Goal: Task Accomplishment & Management: Complete application form

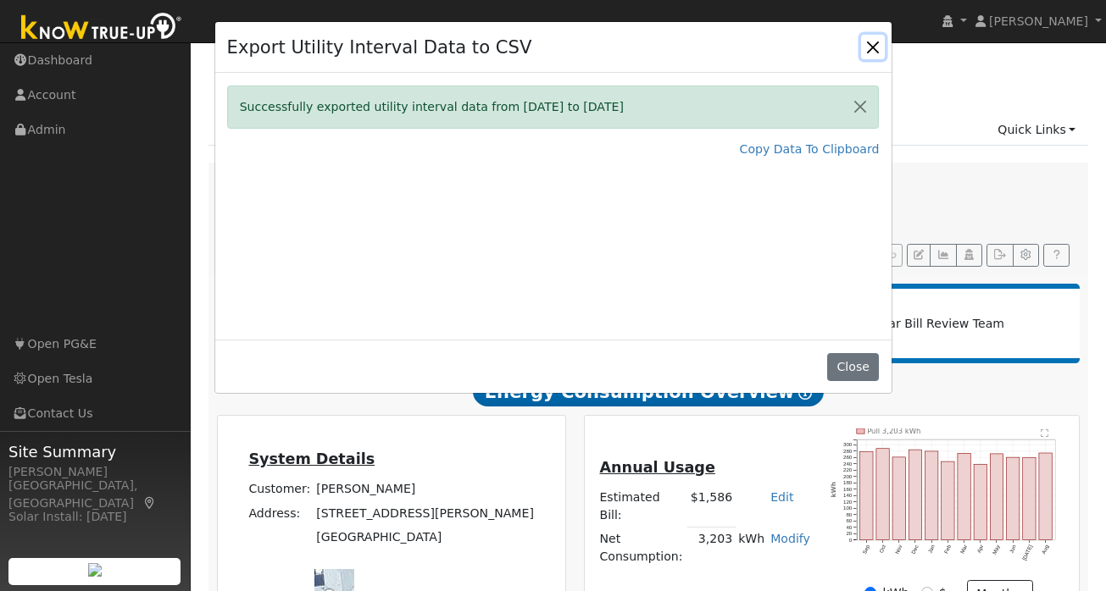
click at [866, 43] on button "Close" at bounding box center [873, 47] width 24 height 24
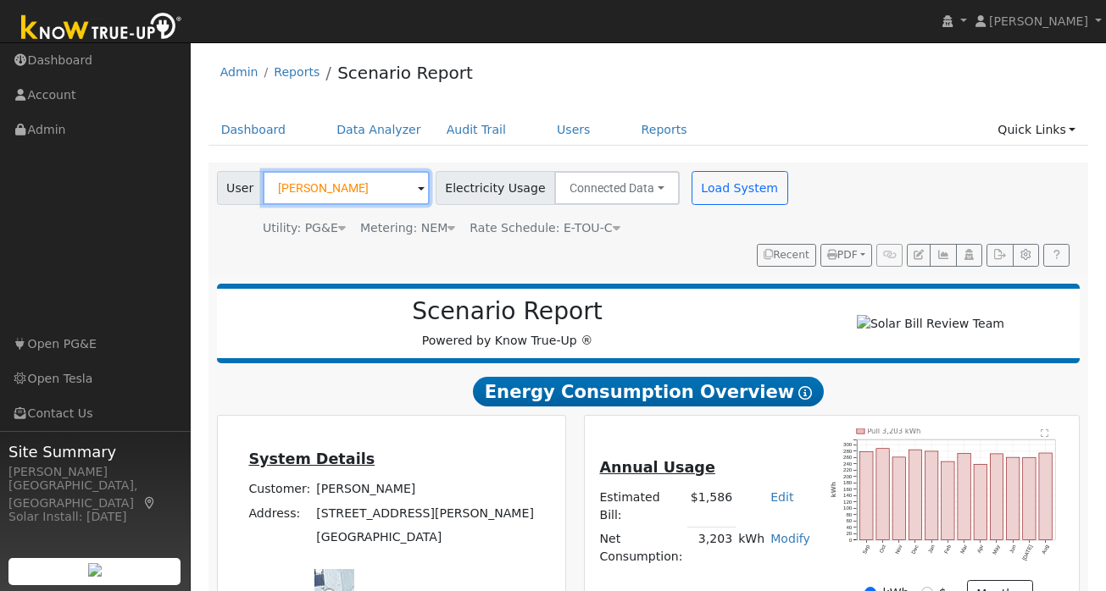
click at [352, 182] on input "Charles Feehan" at bounding box center [346, 188] width 167 height 34
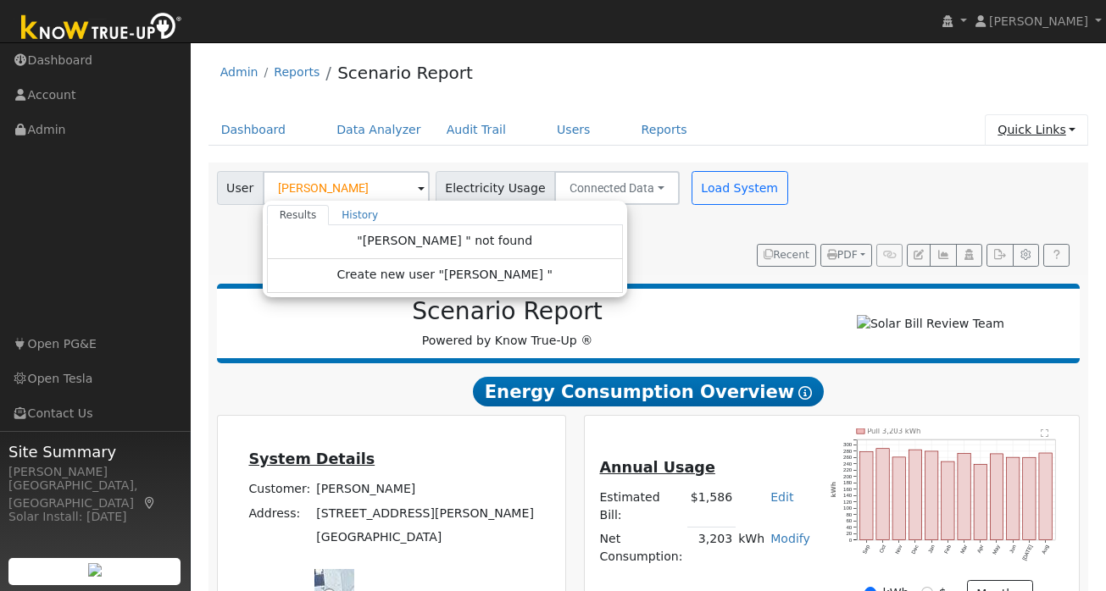
click at [1065, 128] on link "Quick Links" at bounding box center [1036, 129] width 103 height 31
type input "Charles Feehan"
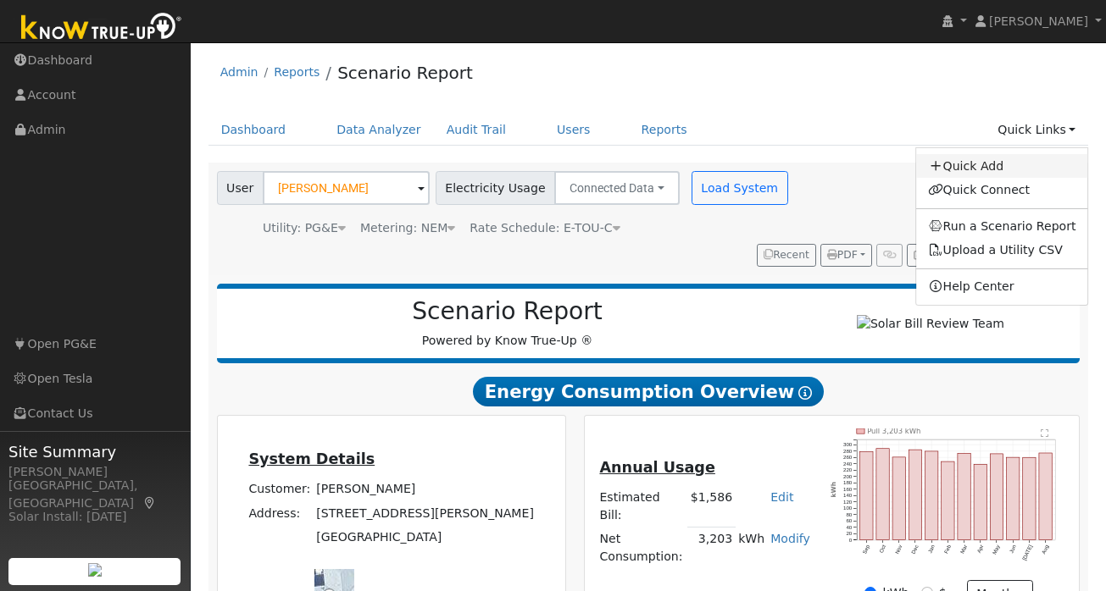
click at [1007, 162] on link "Quick Add" at bounding box center [1002, 166] width 172 height 24
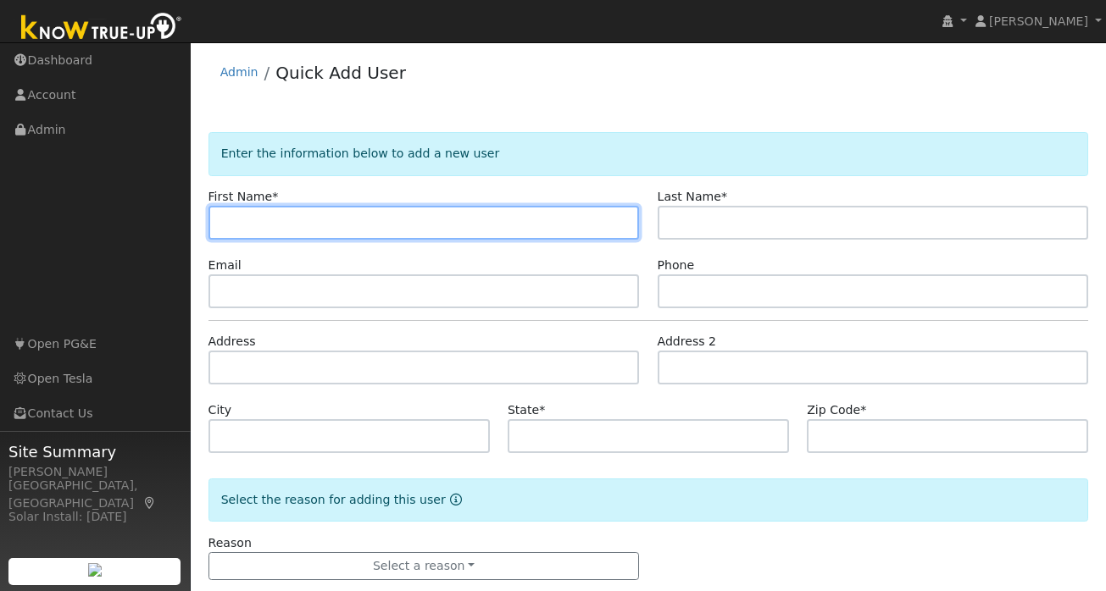
paste input "[PERSON_NAME]"
type input "[PERSON_NAME]"
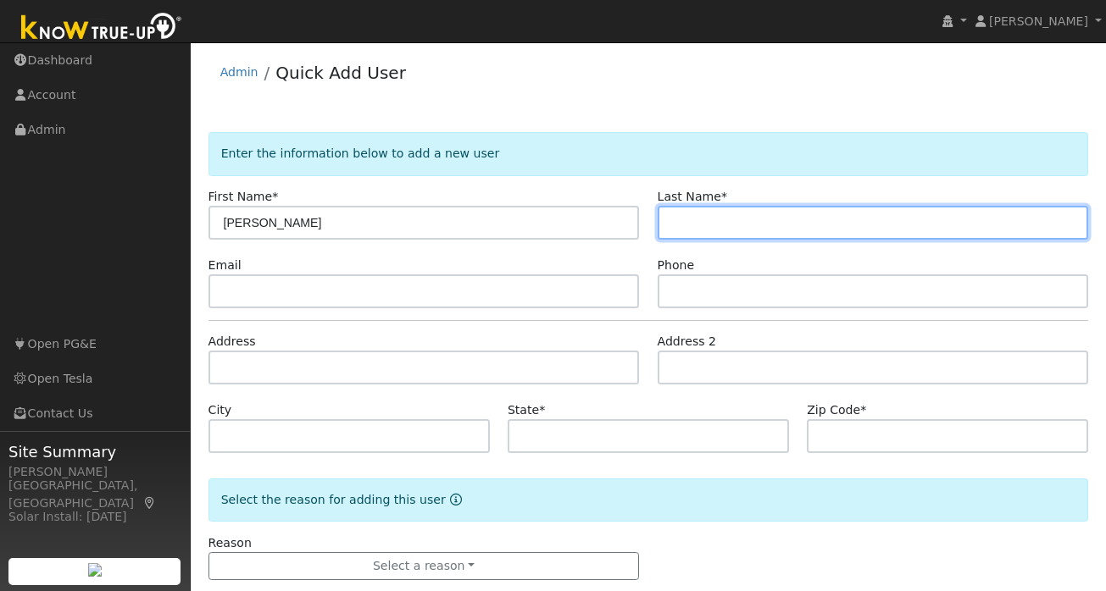
click at [701, 220] on input "text" at bounding box center [873, 223] width 431 height 34
paste input "Day"
type input "Day"
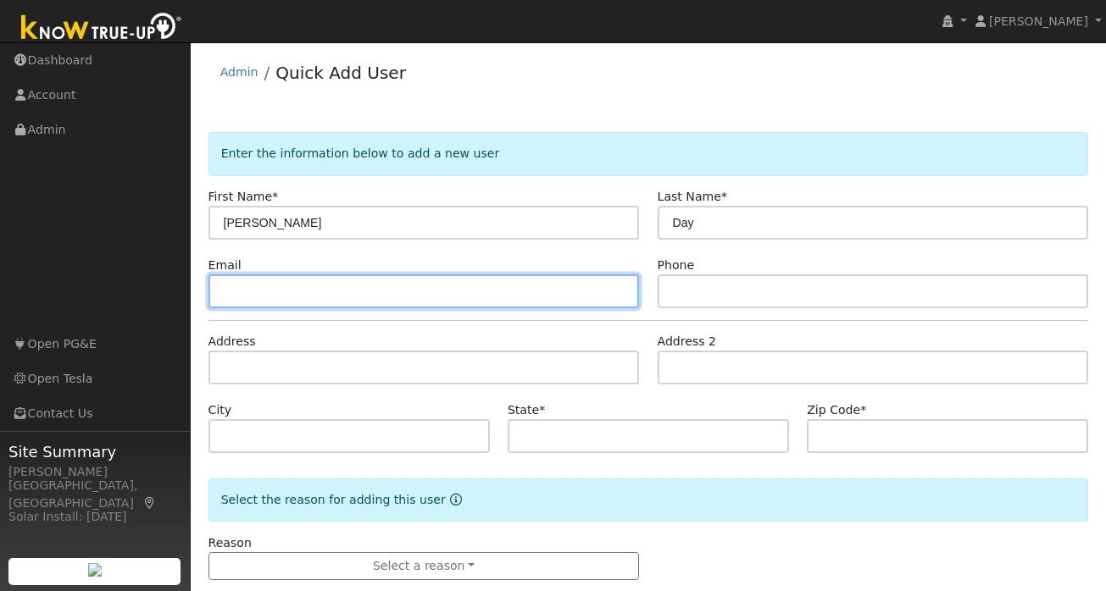
click at [264, 301] on input "text" at bounding box center [423, 292] width 431 height 34
paste input "[EMAIL_ADDRESS][DOMAIN_NAME]"
type input "[EMAIL_ADDRESS][DOMAIN_NAME]"
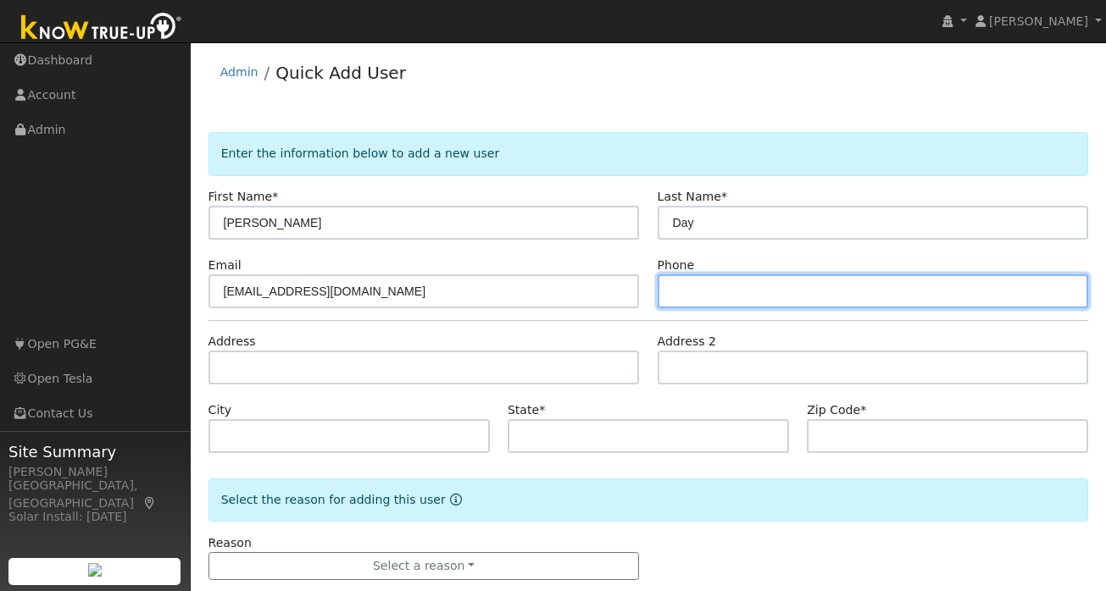
click at [739, 299] on input "text" at bounding box center [873, 292] width 431 height 34
paste input "[PHONE_NUMBER]"
type input "[PHONE_NUMBER]"
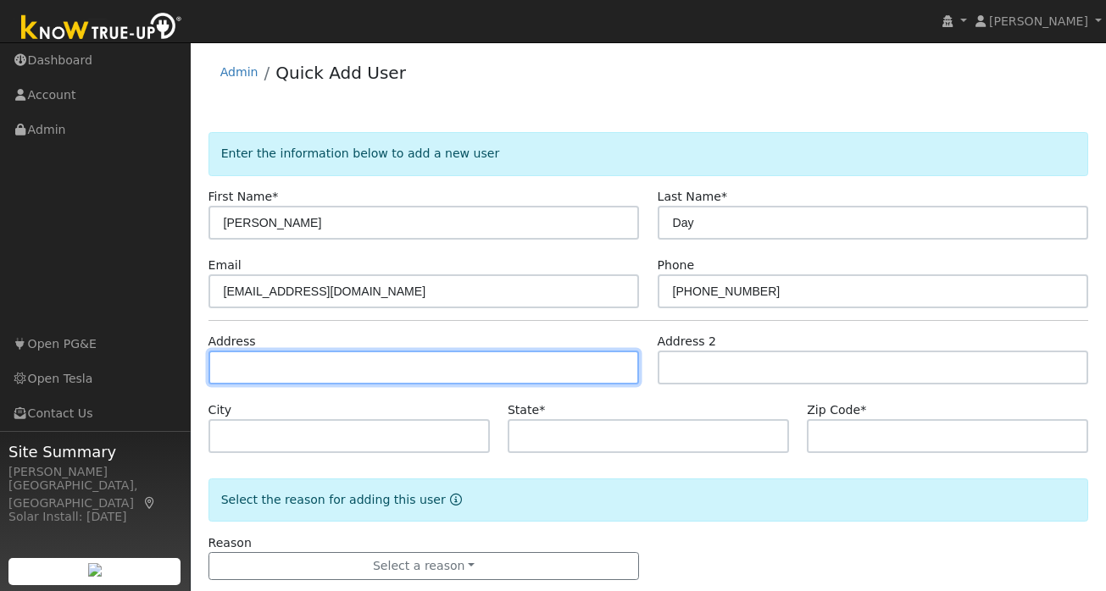
click at [332, 371] on input "text" at bounding box center [423, 368] width 431 height 34
paste input "2169 51st Ave Oakland, CA 94601"
type input "2169 51st Avenue"
type input "Oakland"
type input "CA"
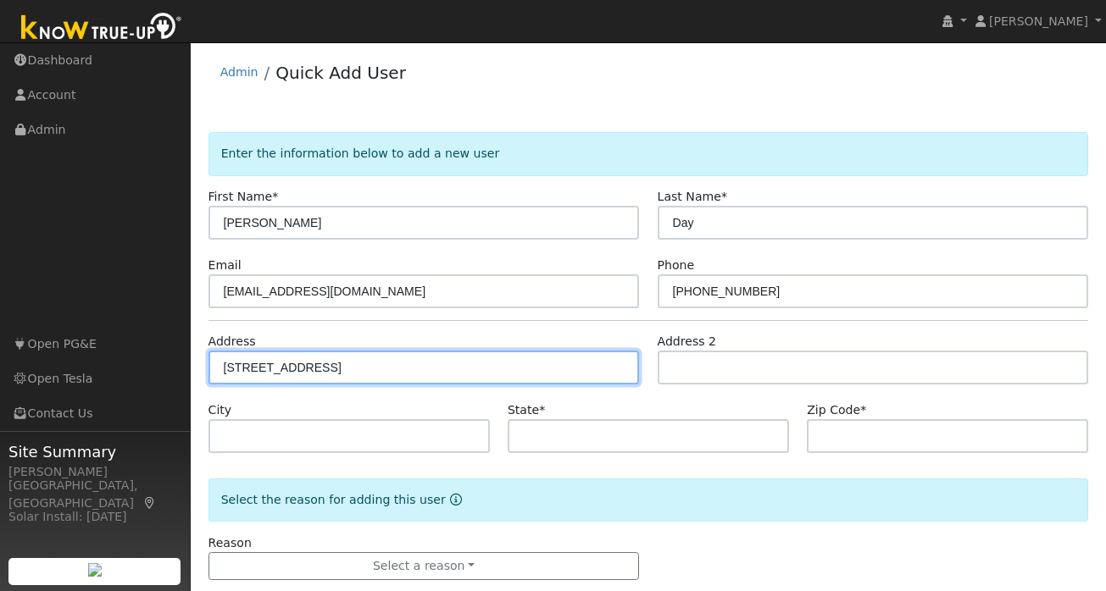
type input "94601"
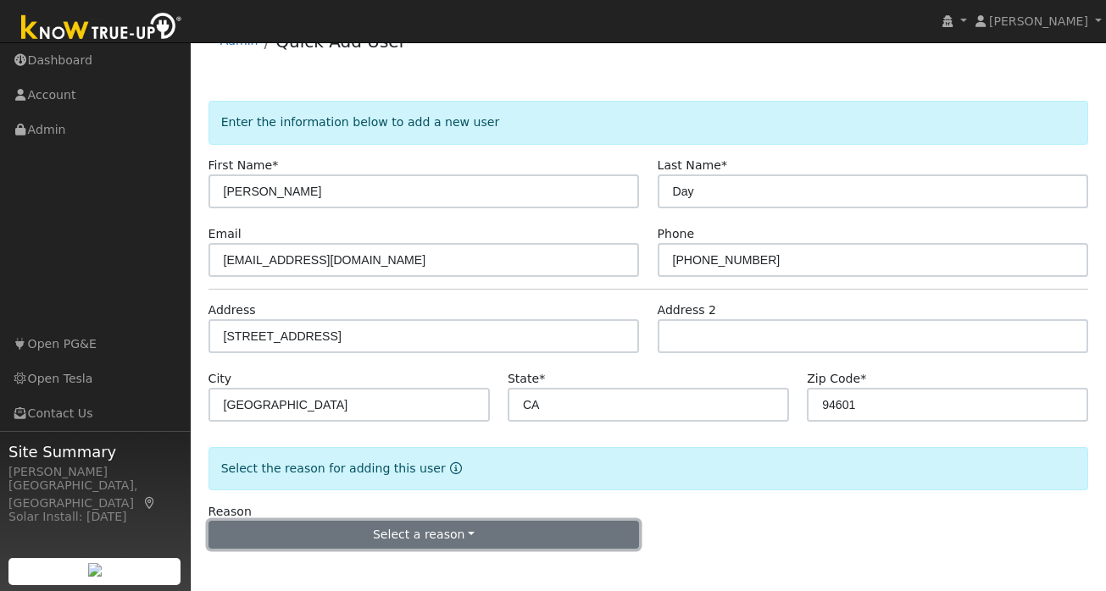
click at [402, 530] on button "Select a reason" at bounding box center [423, 535] width 431 height 29
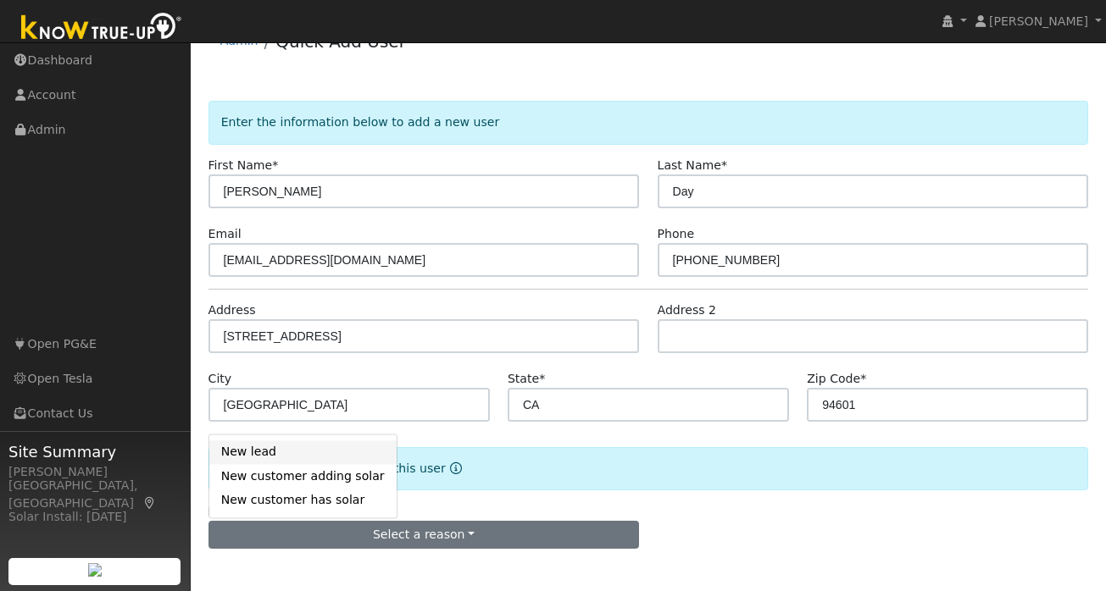
click at [259, 455] on link "New lead" at bounding box center [302, 453] width 187 height 24
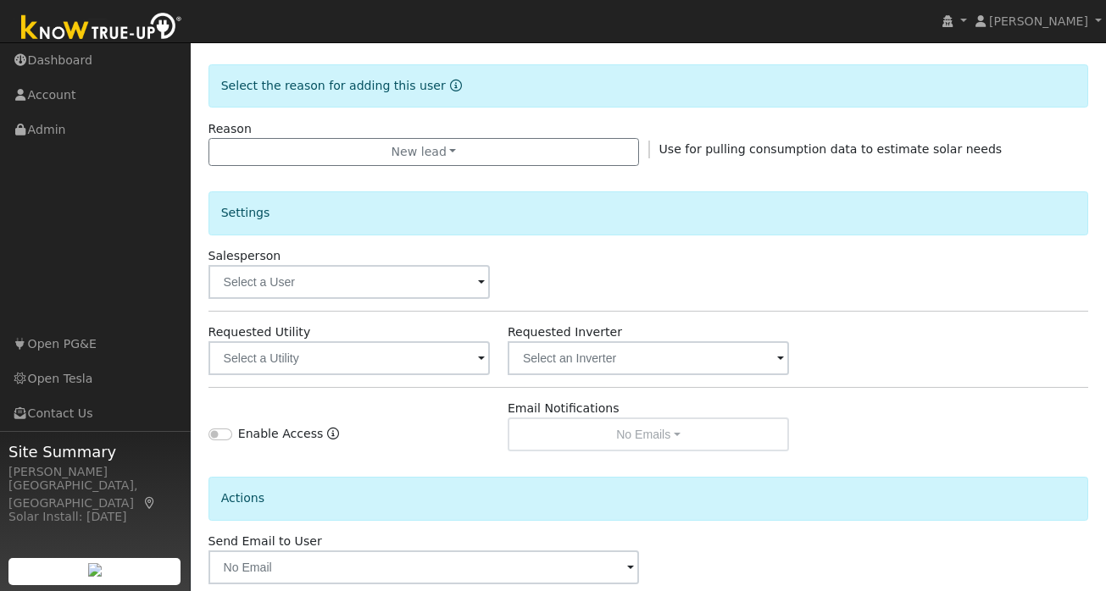
scroll to position [503, 0]
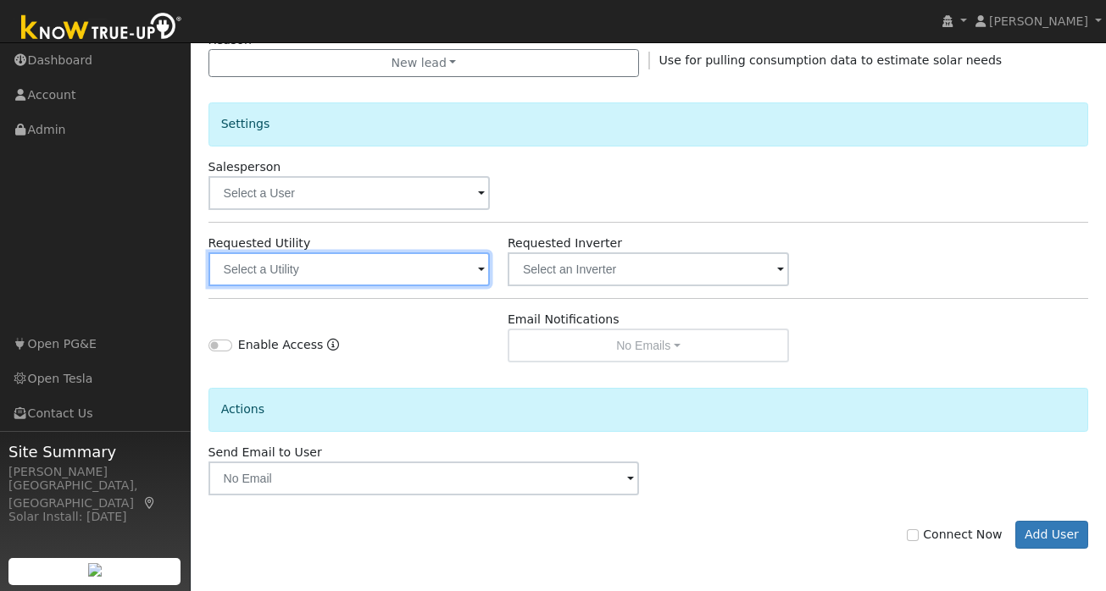
click at [487, 266] on input "text" at bounding box center [348, 270] width 281 height 34
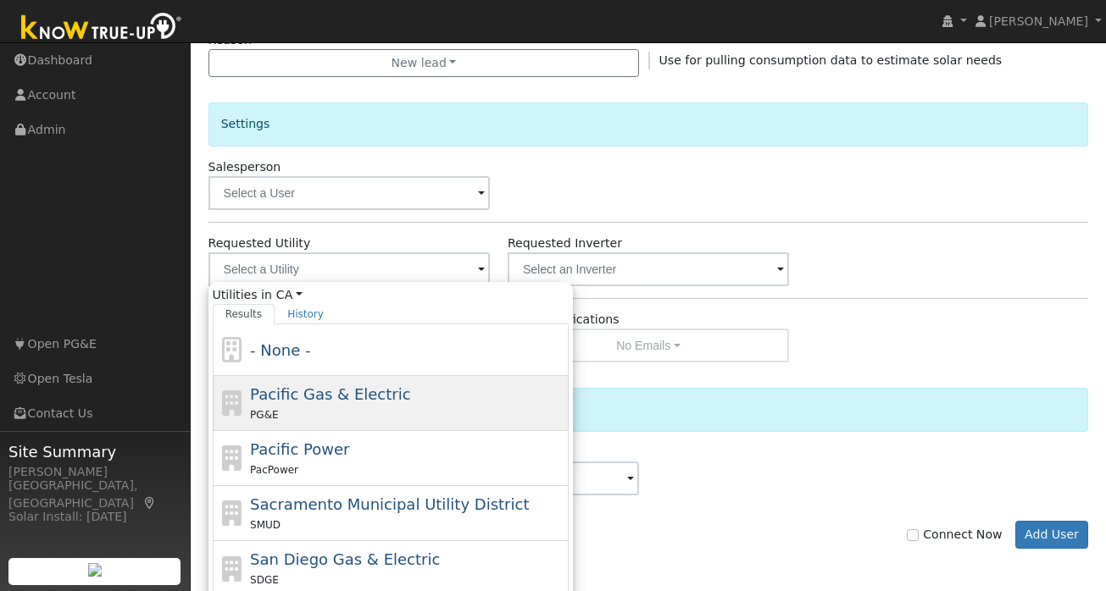
click at [413, 398] on div "Pacific Gas & Electric PG&E" at bounding box center [407, 403] width 314 height 41
type input "Pacific Gas & Electric"
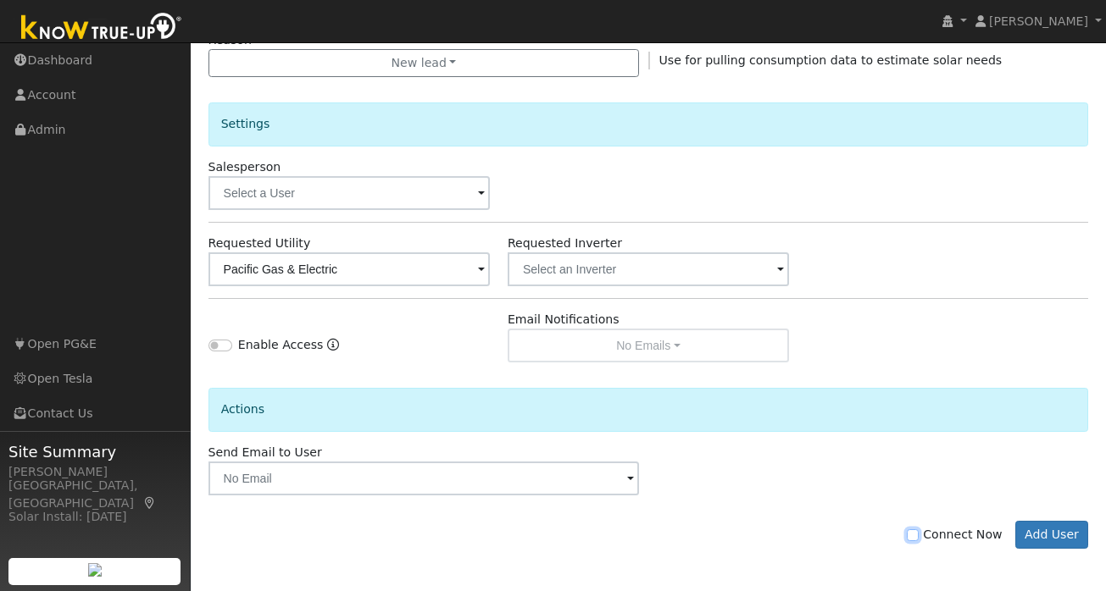
click at [919, 534] on input "Connect Now" at bounding box center [913, 536] width 12 height 12
checkbox input "true"
click at [1021, 530] on button "Add User" at bounding box center [1052, 535] width 74 height 29
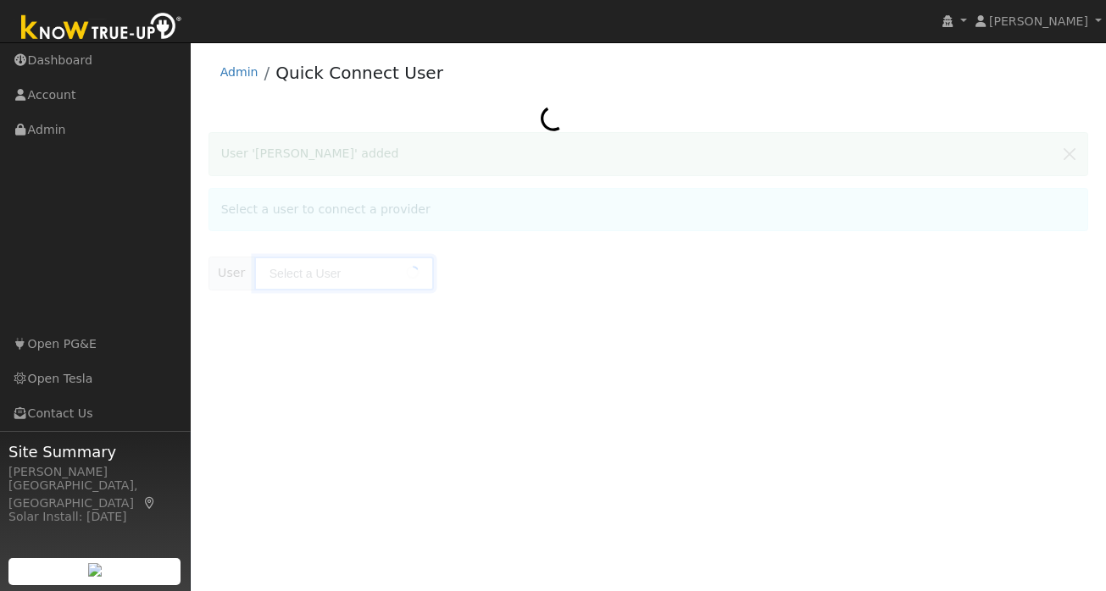
type input "[PERSON_NAME]"
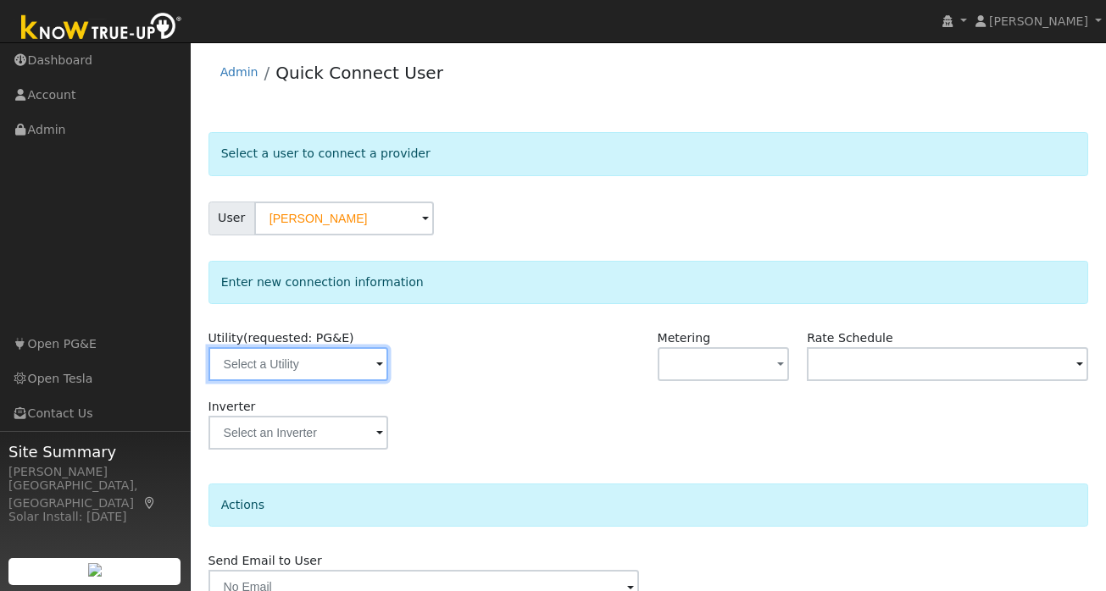
click at [366, 354] on input "text" at bounding box center [298, 364] width 180 height 34
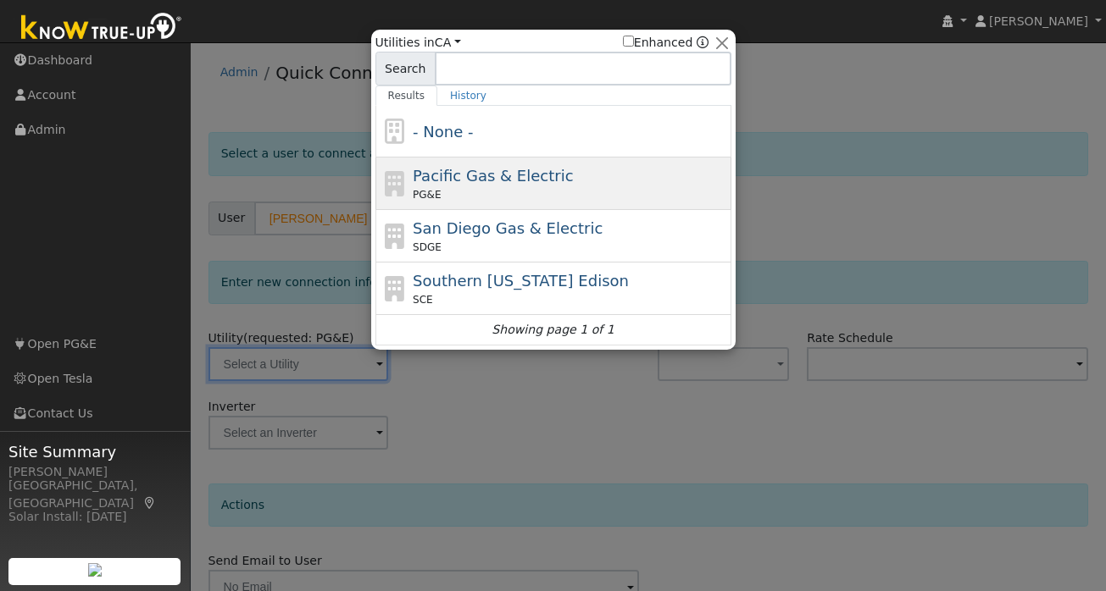
click at [494, 188] on div "PG&E" at bounding box center [570, 194] width 314 height 15
type input "PG&E"
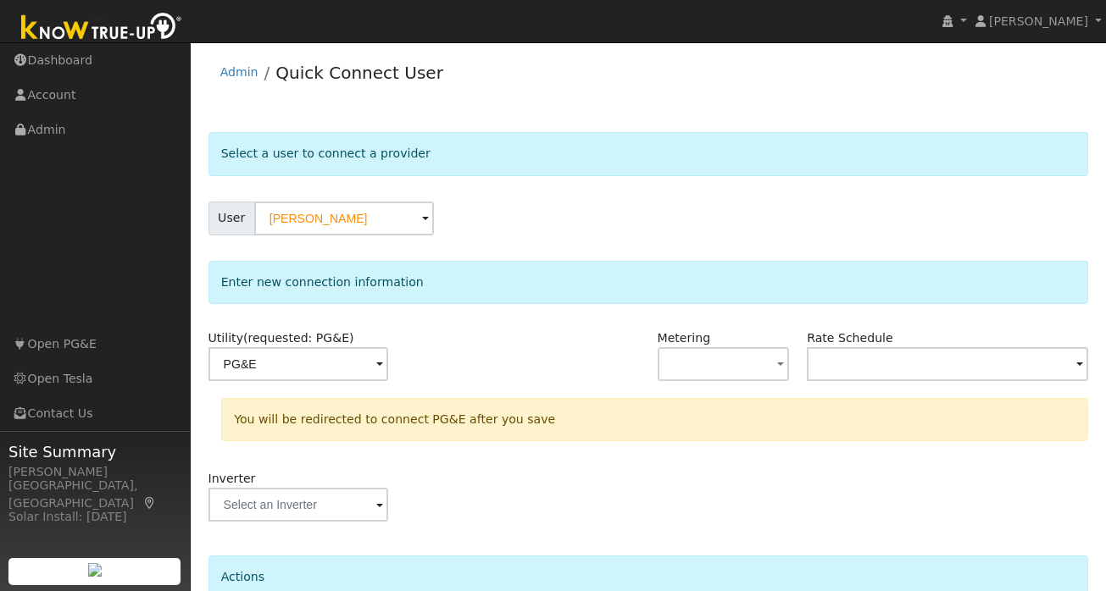
scroll to position [156, 0]
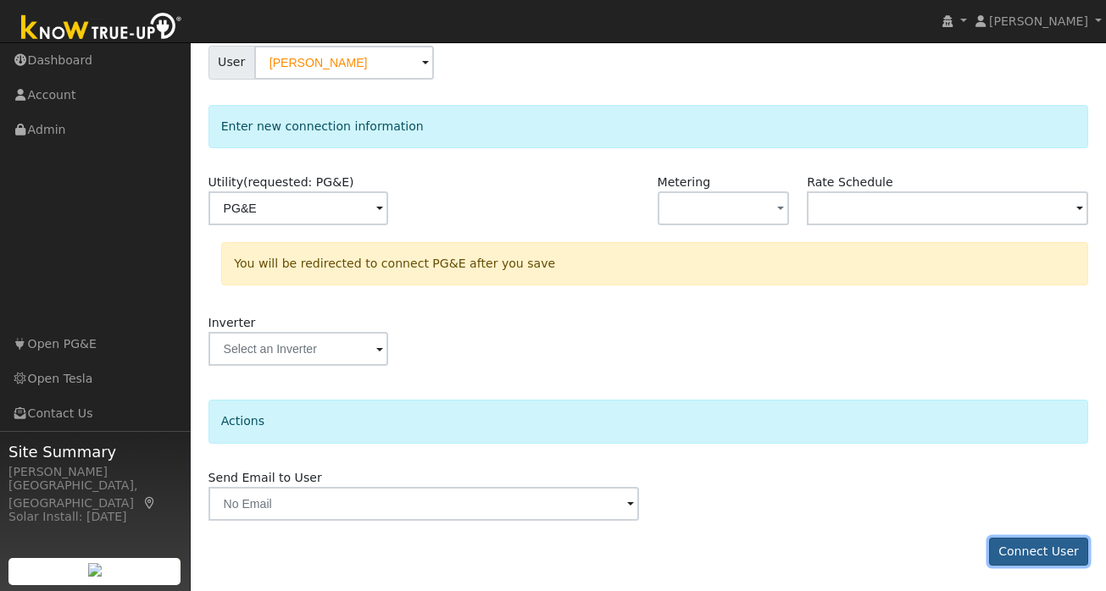
click at [1037, 558] on button "Connect User" at bounding box center [1039, 552] width 100 height 29
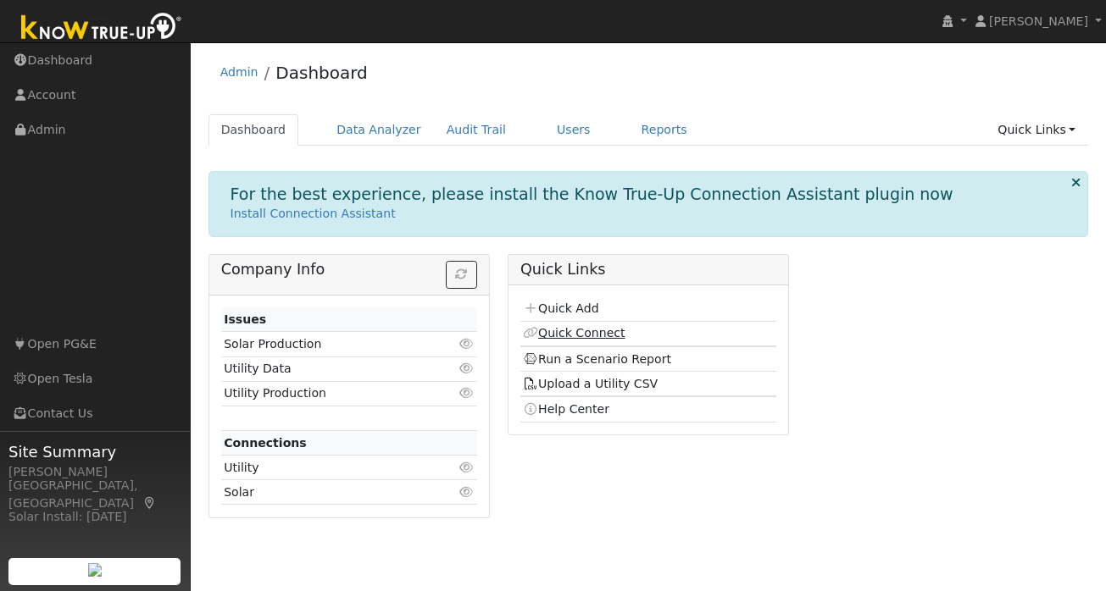
click at [586, 333] on link "Quick Connect" at bounding box center [574, 333] width 102 height 14
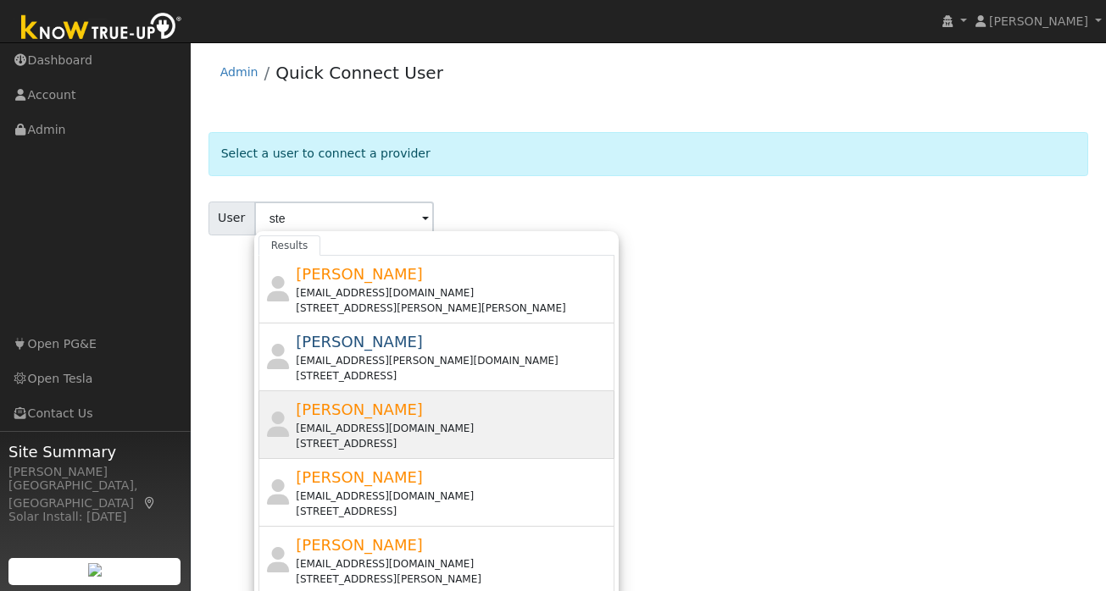
click at [380, 425] on div "[EMAIL_ADDRESS][DOMAIN_NAME]" at bounding box center [453, 428] width 314 height 15
type input "[PERSON_NAME]"
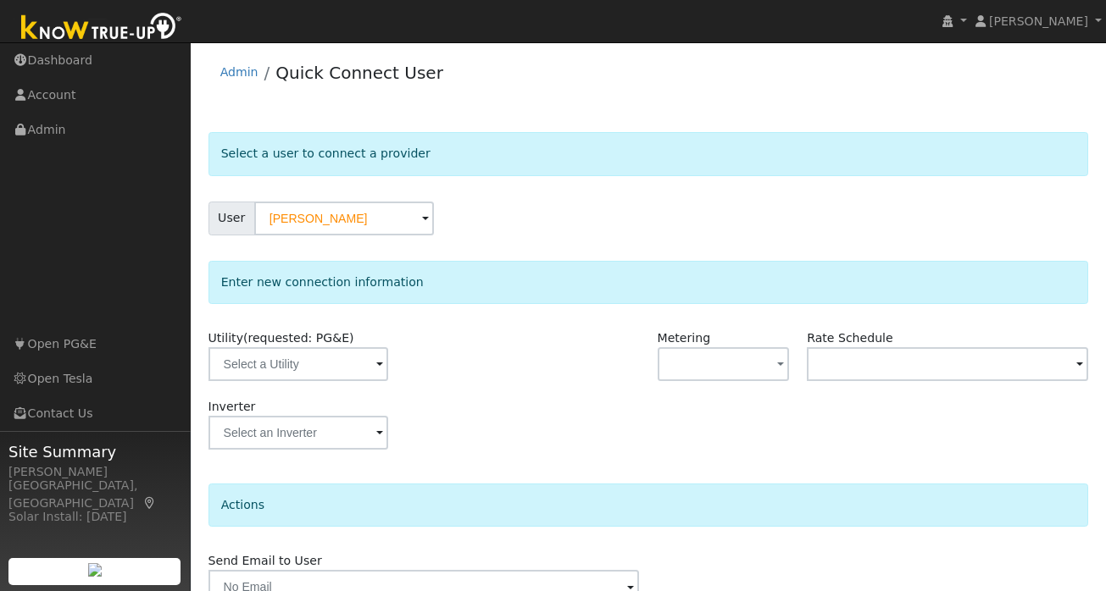
click at [376, 365] on span at bounding box center [379, 365] width 7 height 19
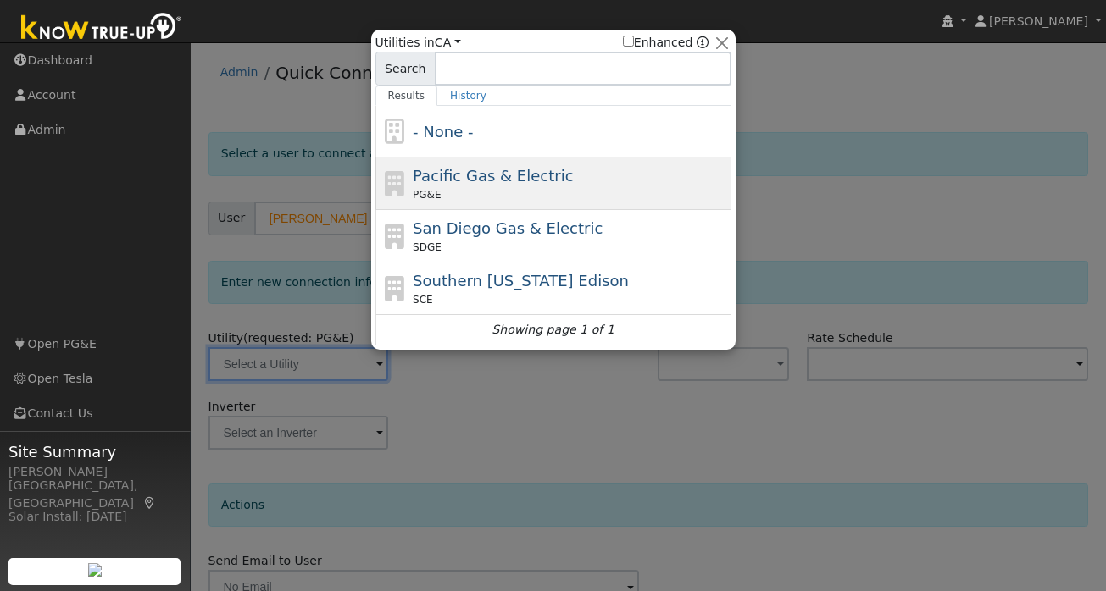
click at [500, 197] on div "PG&E" at bounding box center [570, 194] width 314 height 15
type input "PG&E"
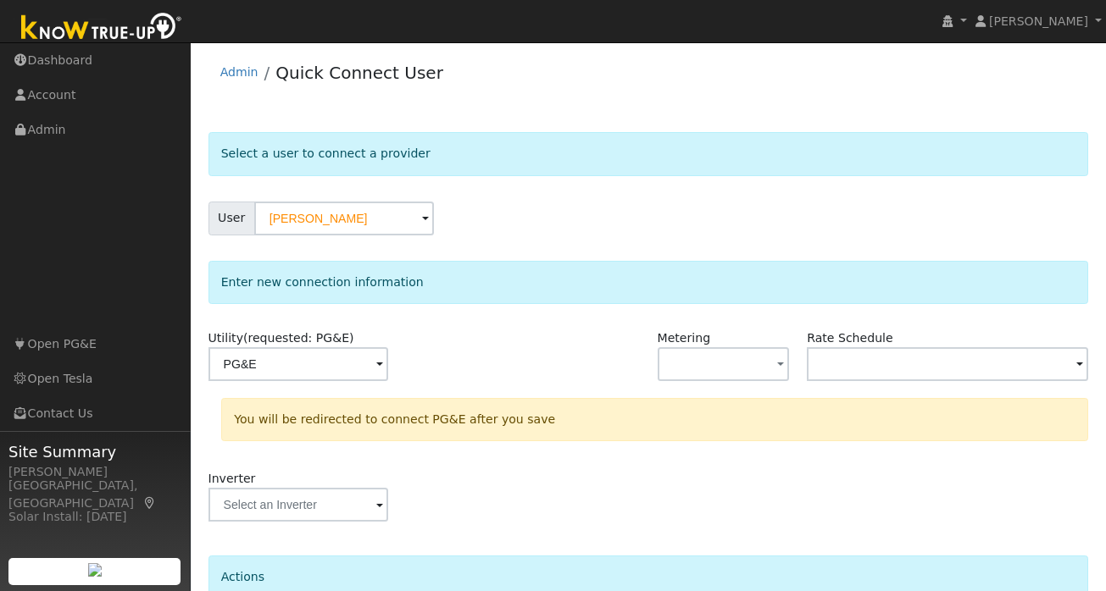
scroll to position [156, 0]
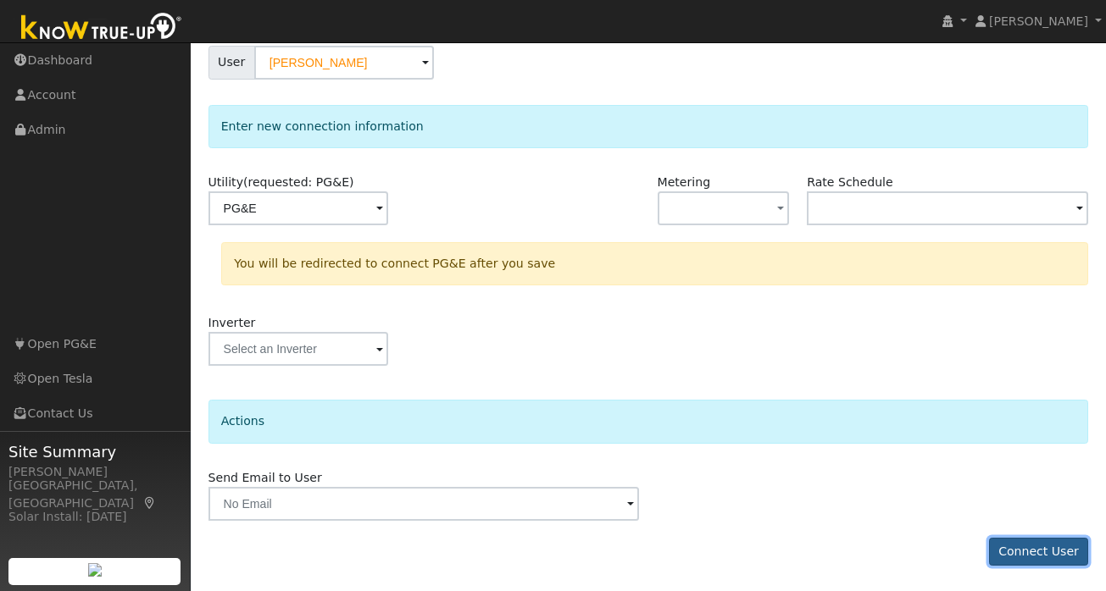
click at [1029, 552] on button "Connect User" at bounding box center [1039, 552] width 100 height 29
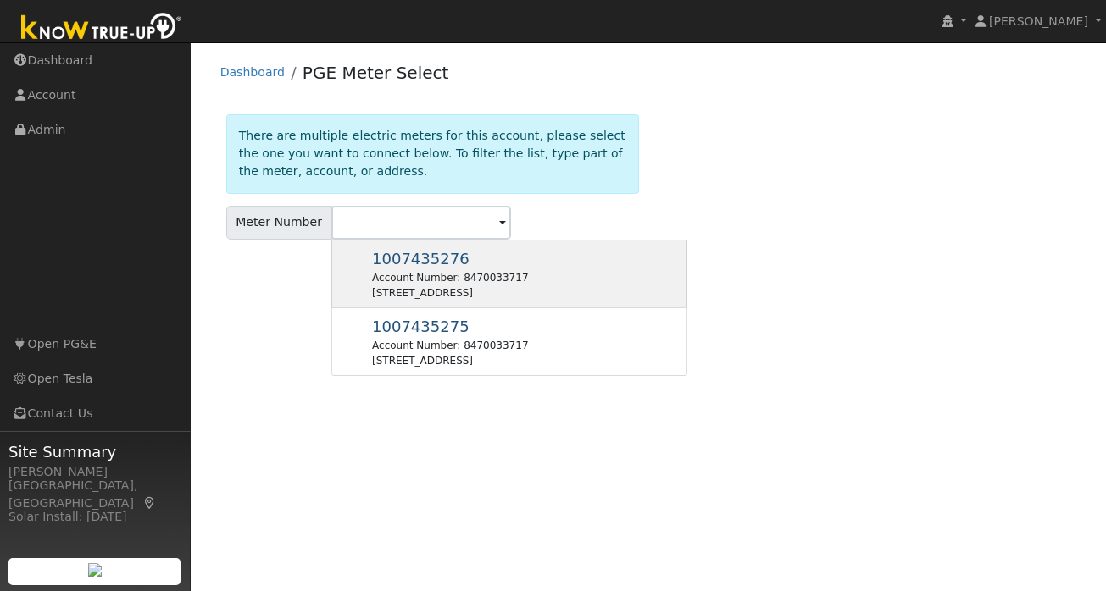
click at [430, 267] on span "1007435276" at bounding box center [420, 259] width 97 height 18
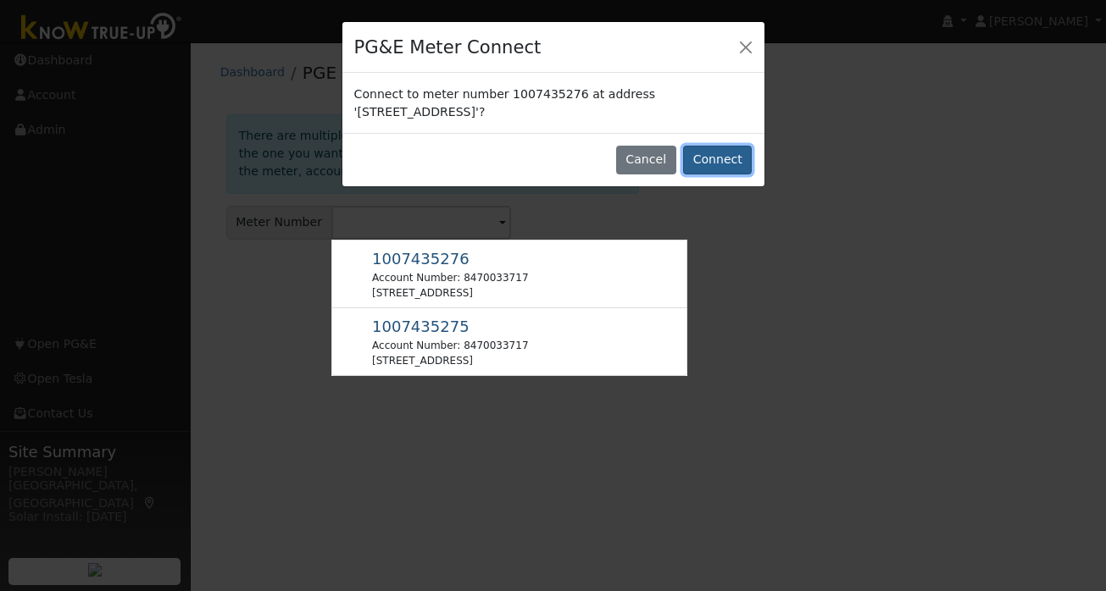
click at [715, 158] on button "Connect" at bounding box center [717, 160] width 69 height 29
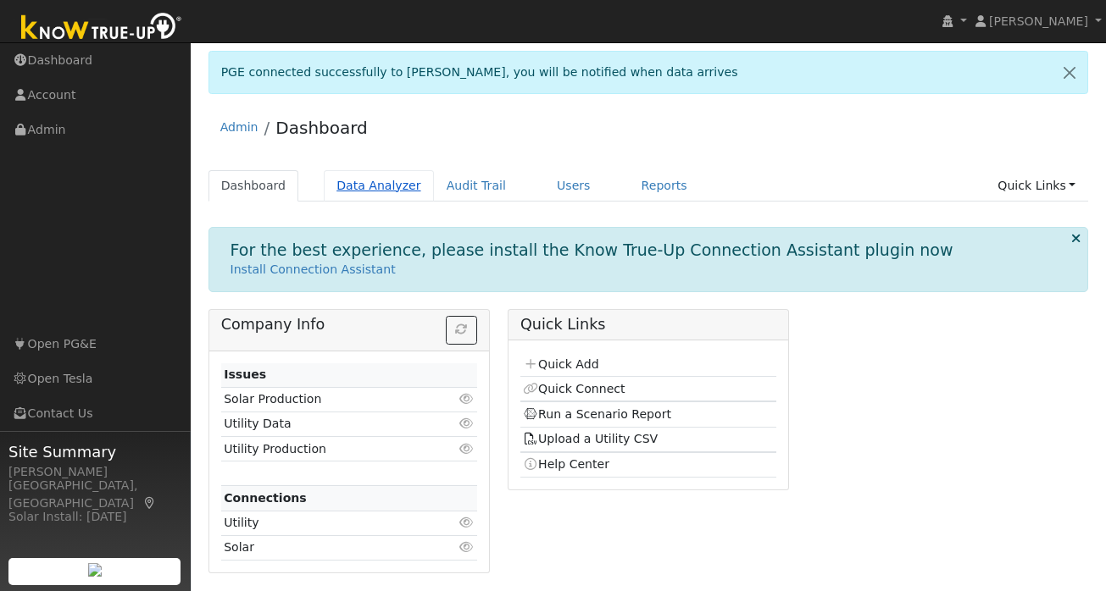
click at [388, 176] on link "Data Analyzer" at bounding box center [379, 185] width 110 height 31
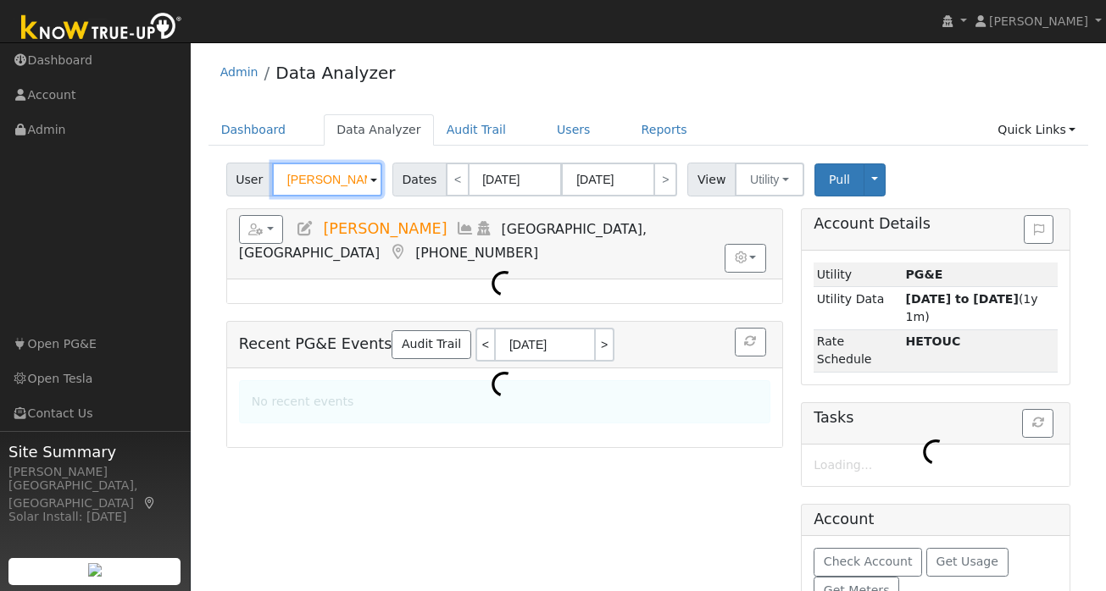
click at [323, 183] on input "[PERSON_NAME]" at bounding box center [327, 180] width 110 height 34
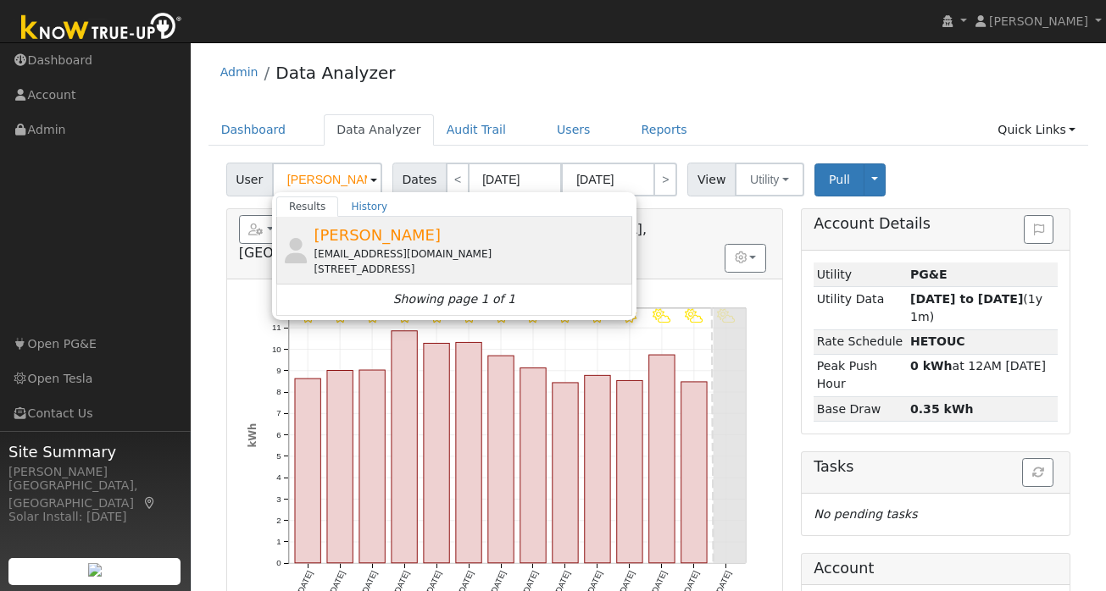
click at [365, 252] on div "stephendaydesign@gmail.com" at bounding box center [471, 254] width 314 height 15
type input "Stephen Day"
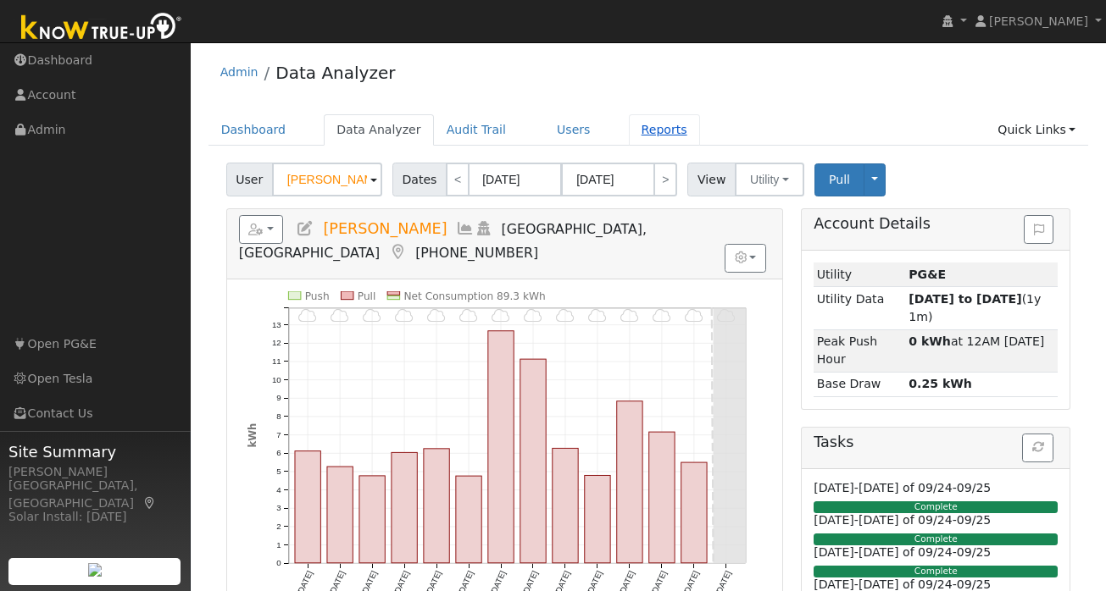
click at [646, 127] on link "Reports" at bounding box center [664, 129] width 71 height 31
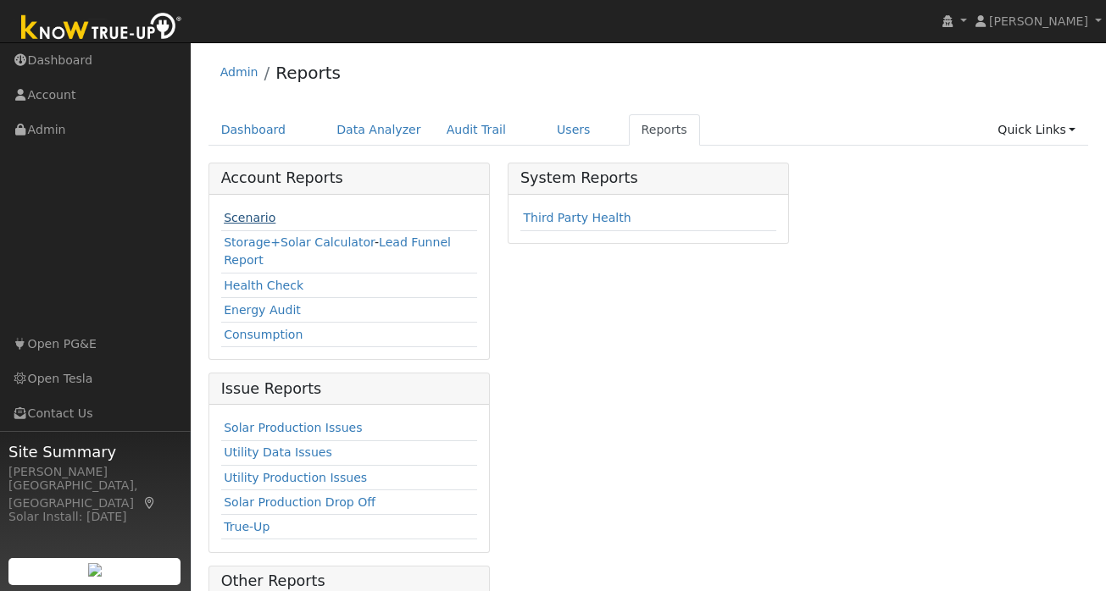
click at [252, 220] on link "Scenario" at bounding box center [250, 218] width 52 height 14
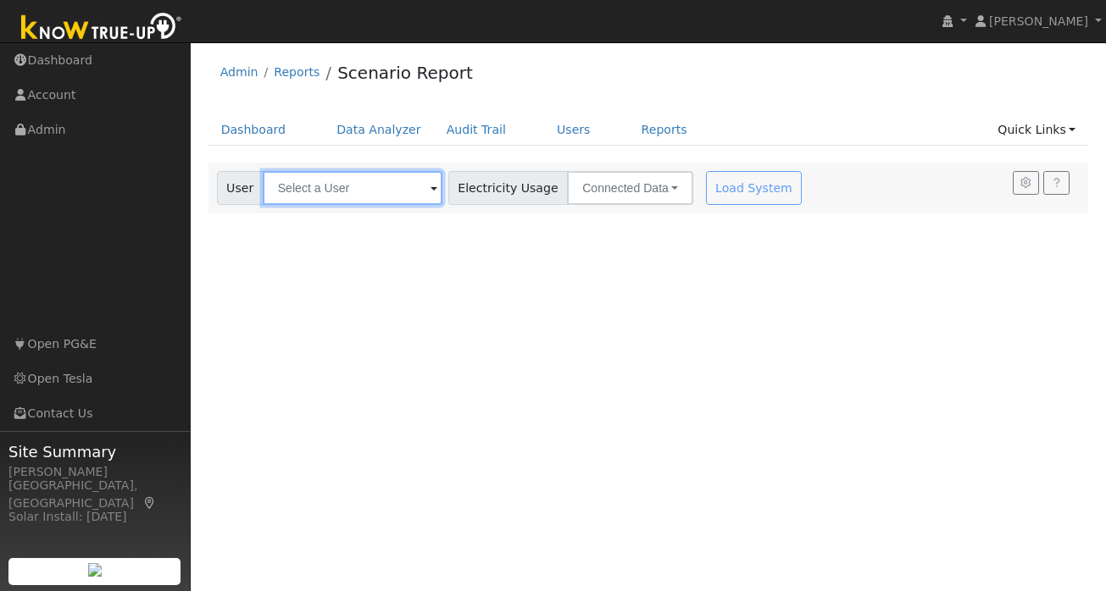
click at [336, 186] on input "text" at bounding box center [353, 188] width 180 height 34
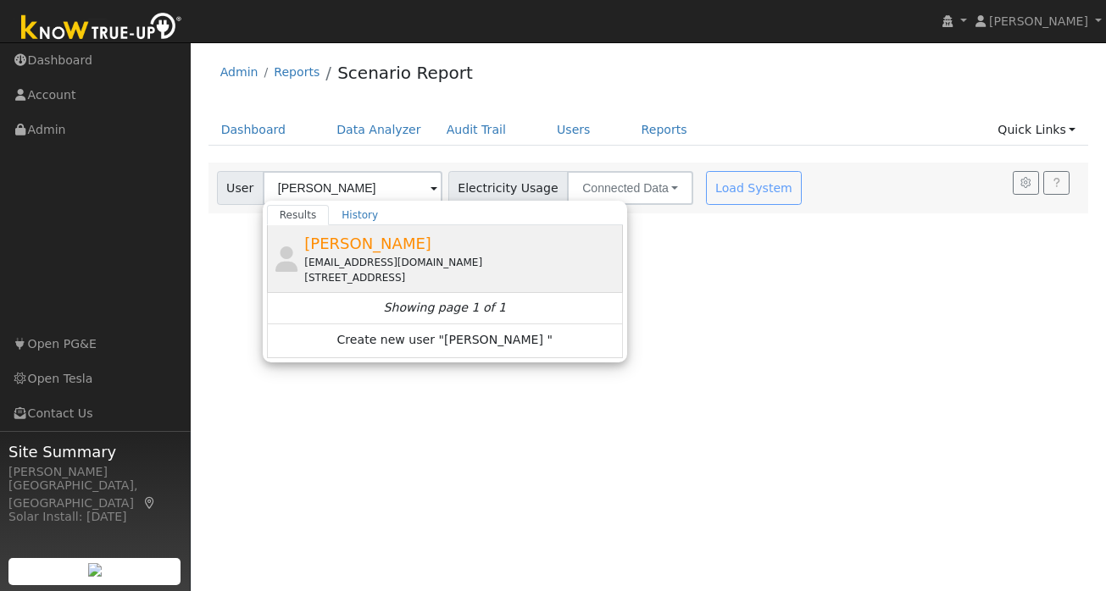
click at [404, 264] on div "[EMAIL_ADDRESS][DOMAIN_NAME]" at bounding box center [461, 262] width 314 height 15
type input "[PERSON_NAME]"
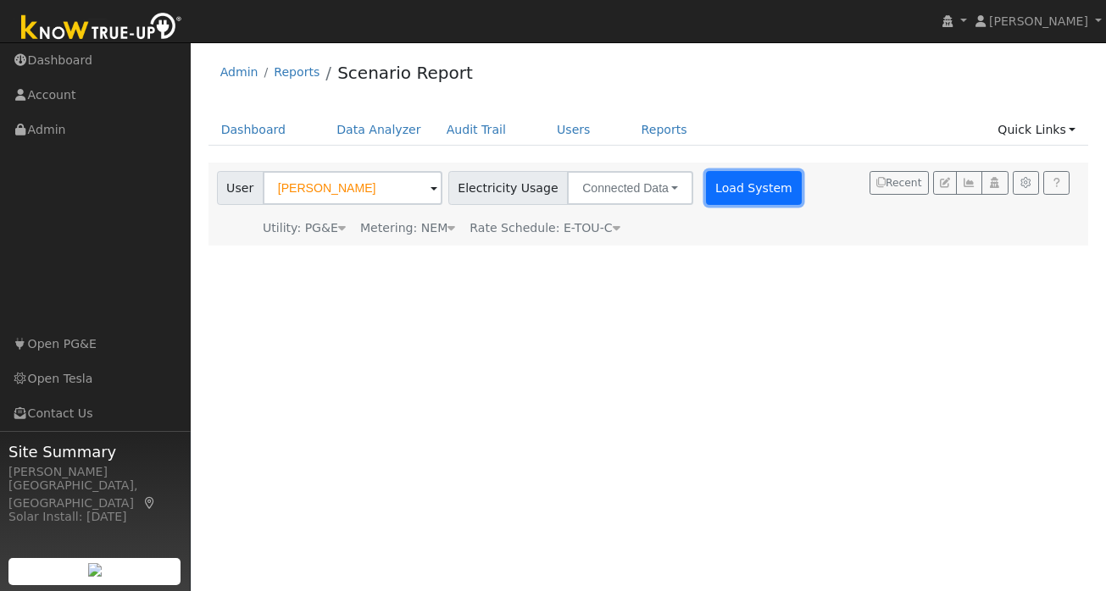
click at [706, 191] on button "Load System" at bounding box center [754, 188] width 97 height 34
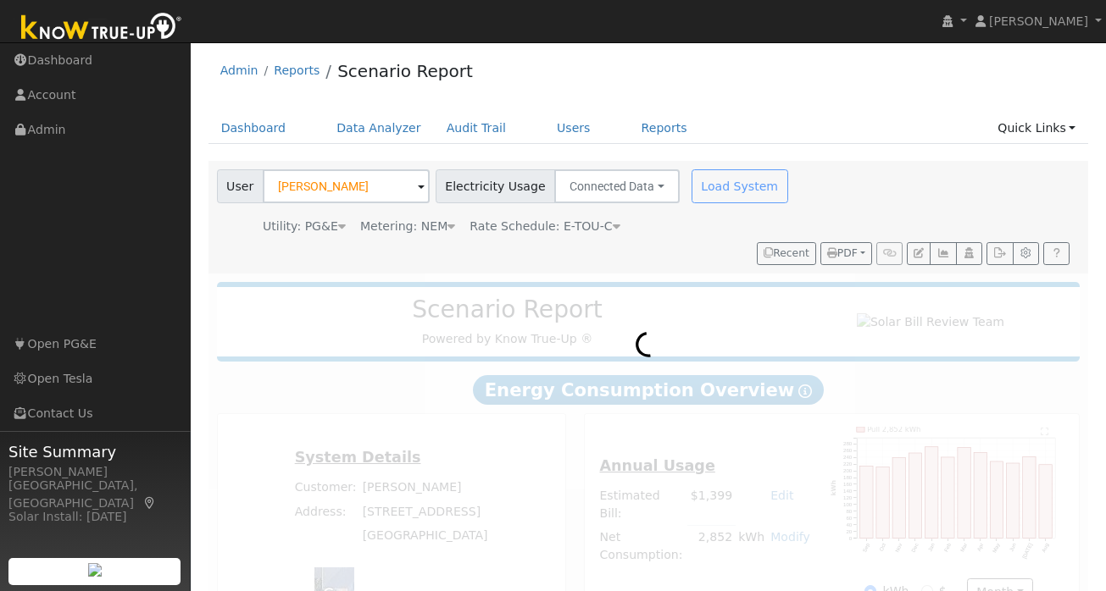
scroll to position [53, 0]
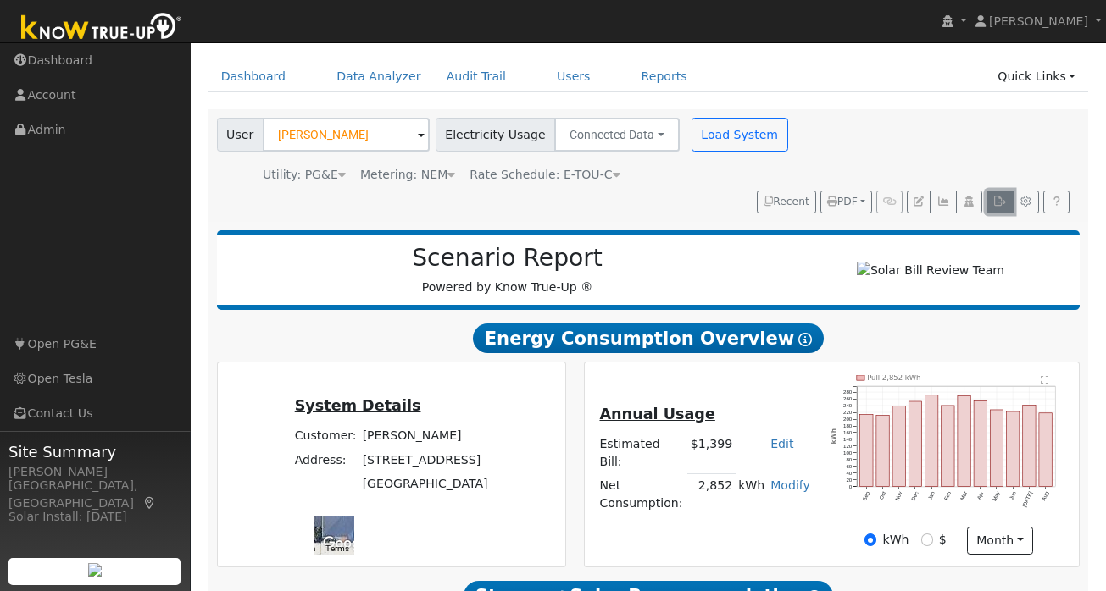
click at [1003, 197] on icon "button" at bounding box center [999, 202] width 13 height 10
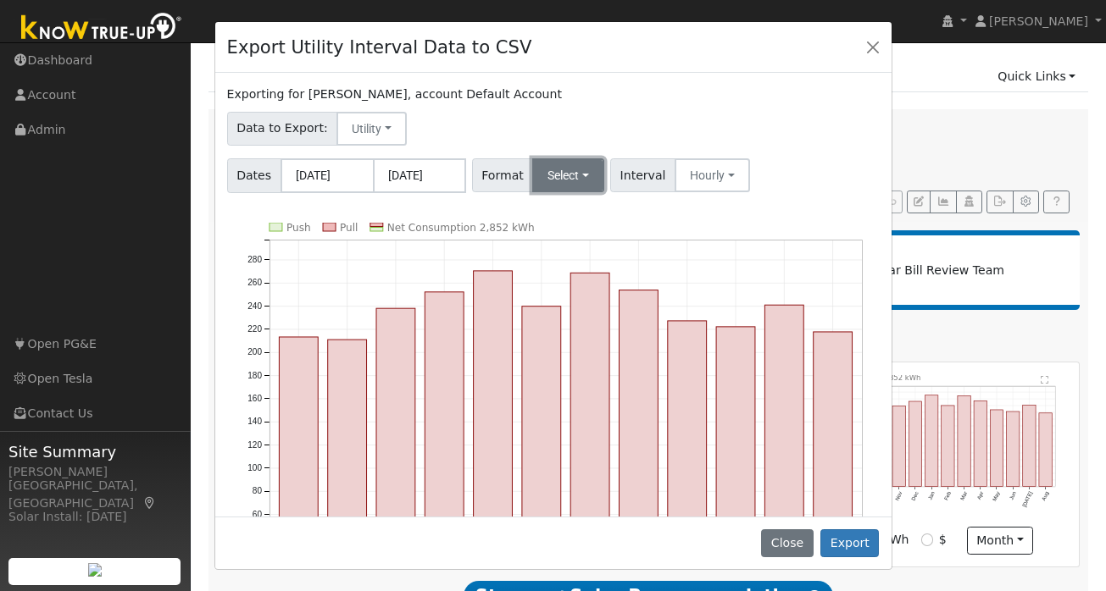
click at [588, 175] on button "Select" at bounding box center [568, 175] width 72 height 34
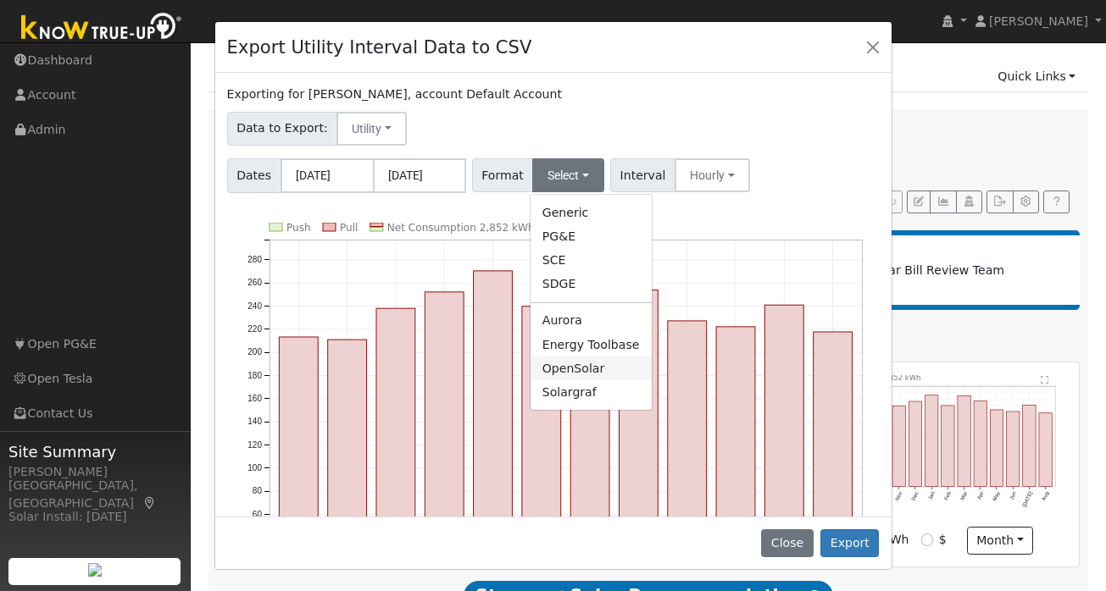
click at [575, 372] on link "OpenSolar" at bounding box center [590, 369] width 121 height 24
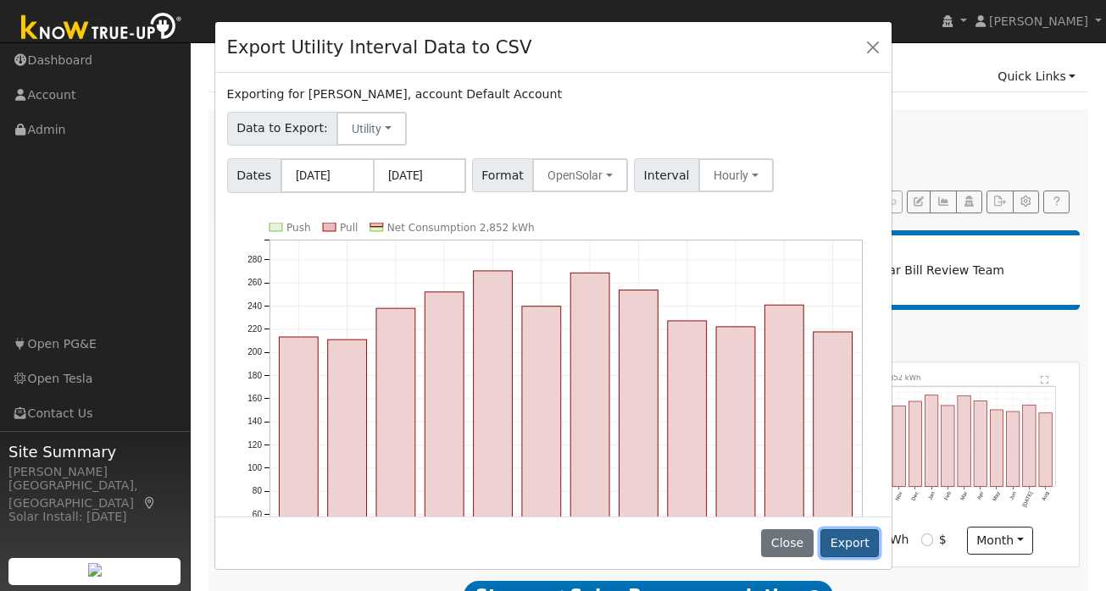
click at [858, 545] on button "Export" at bounding box center [849, 544] width 58 height 29
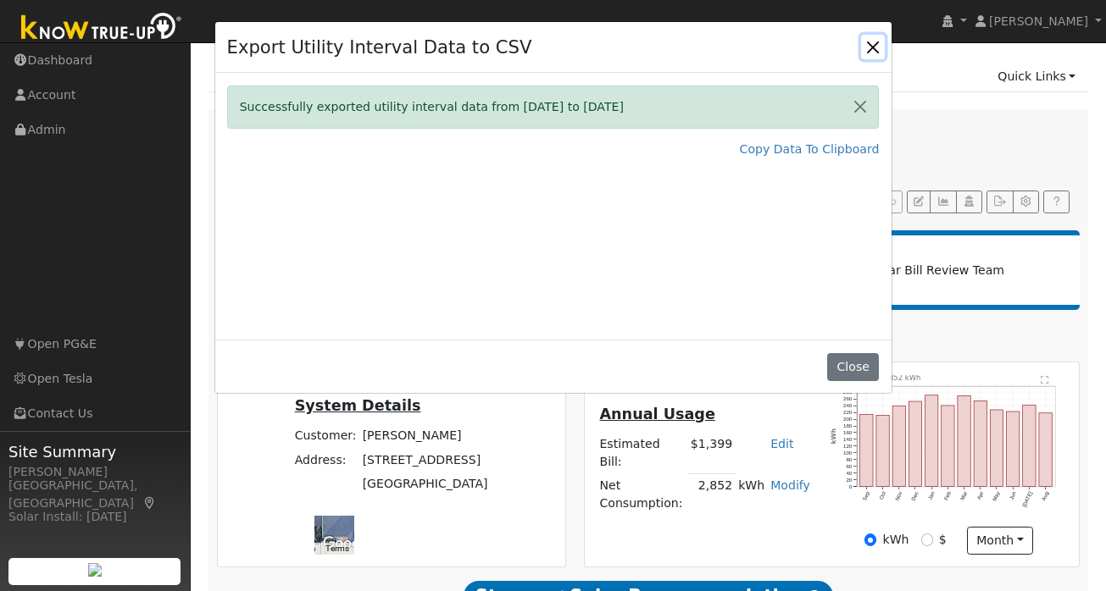
click at [875, 40] on button "Close" at bounding box center [873, 47] width 24 height 24
